Goal: Navigation & Orientation: Find specific page/section

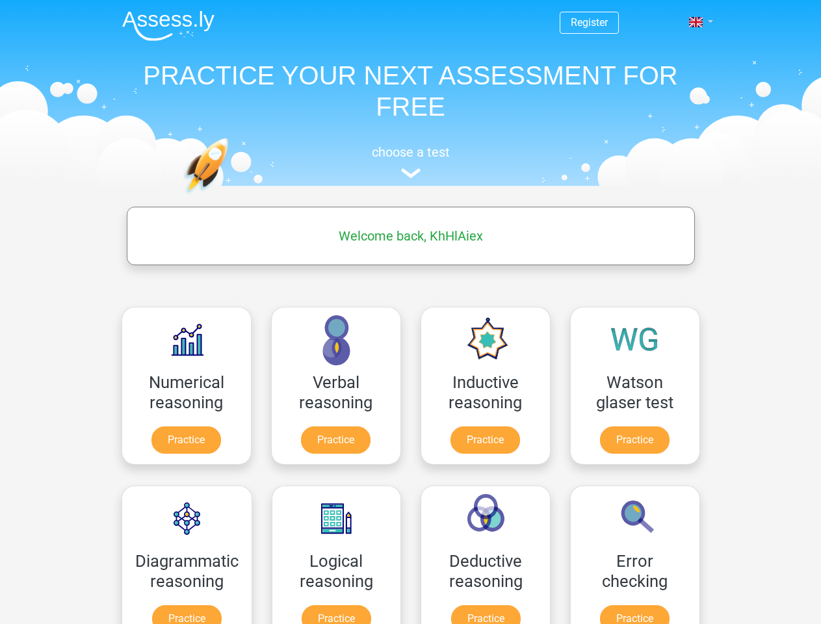
click at [696, 22] on span at bounding box center [696, 22] width 14 height 10
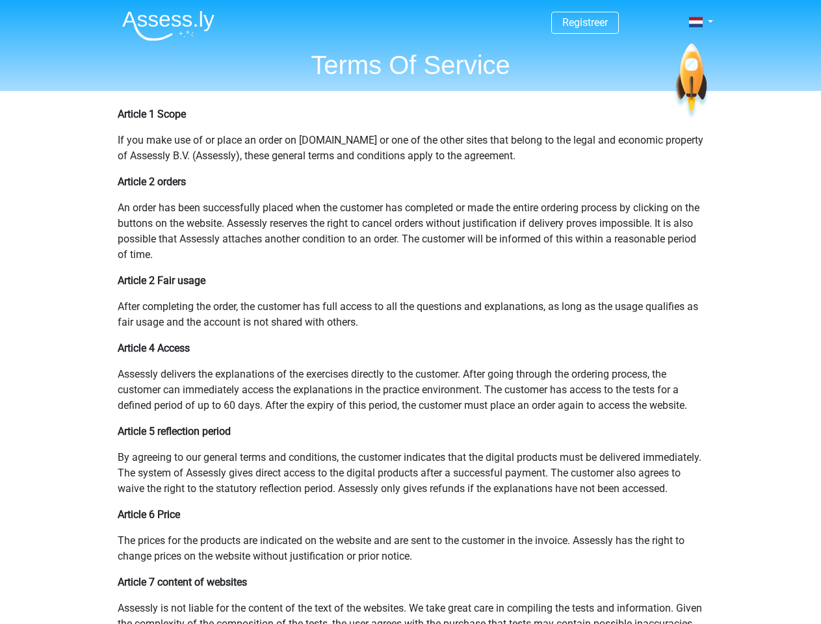
click at [696, 22] on span at bounding box center [696, 22] width 14 height 10
